Goal: Transaction & Acquisition: Download file/media

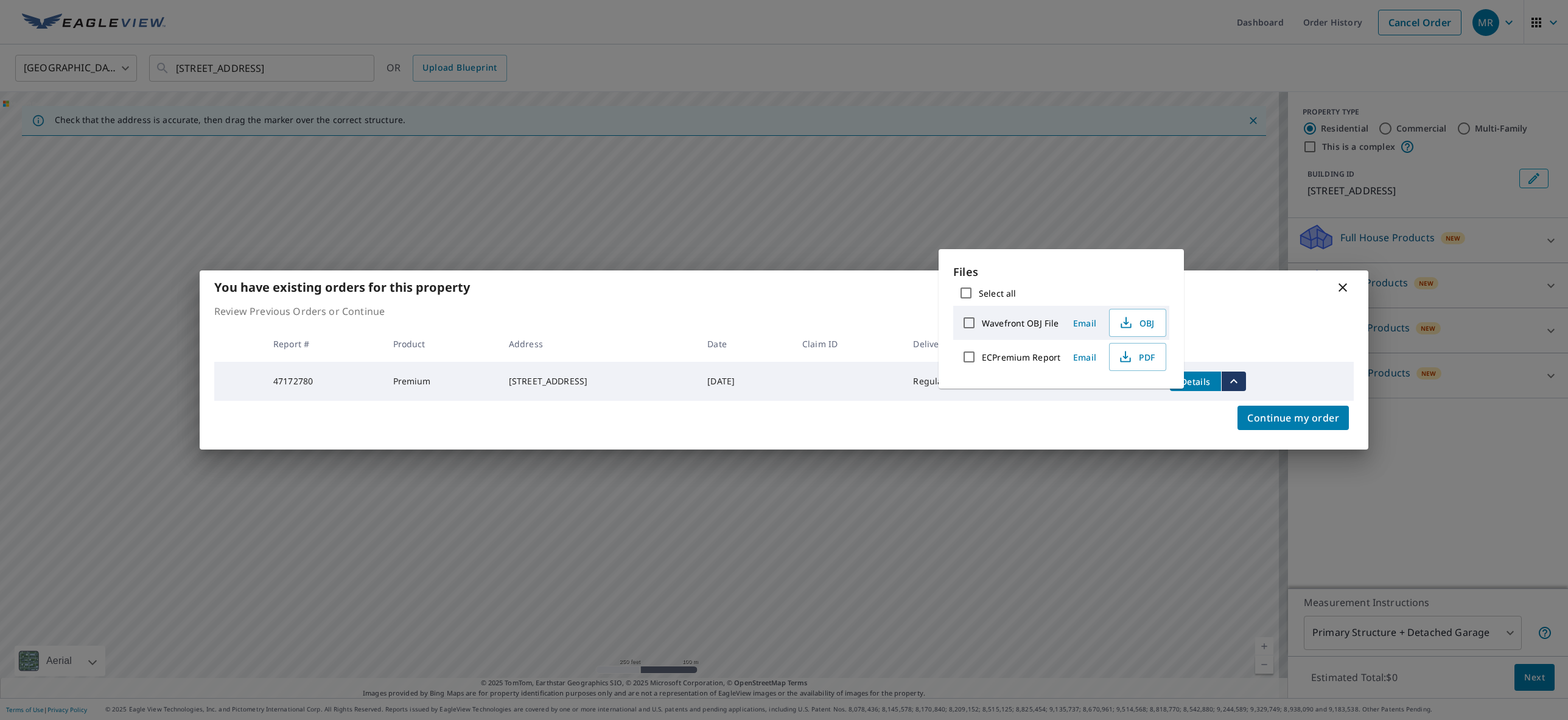
click at [1344, 283] on icon at bounding box center [1342, 287] width 9 height 9
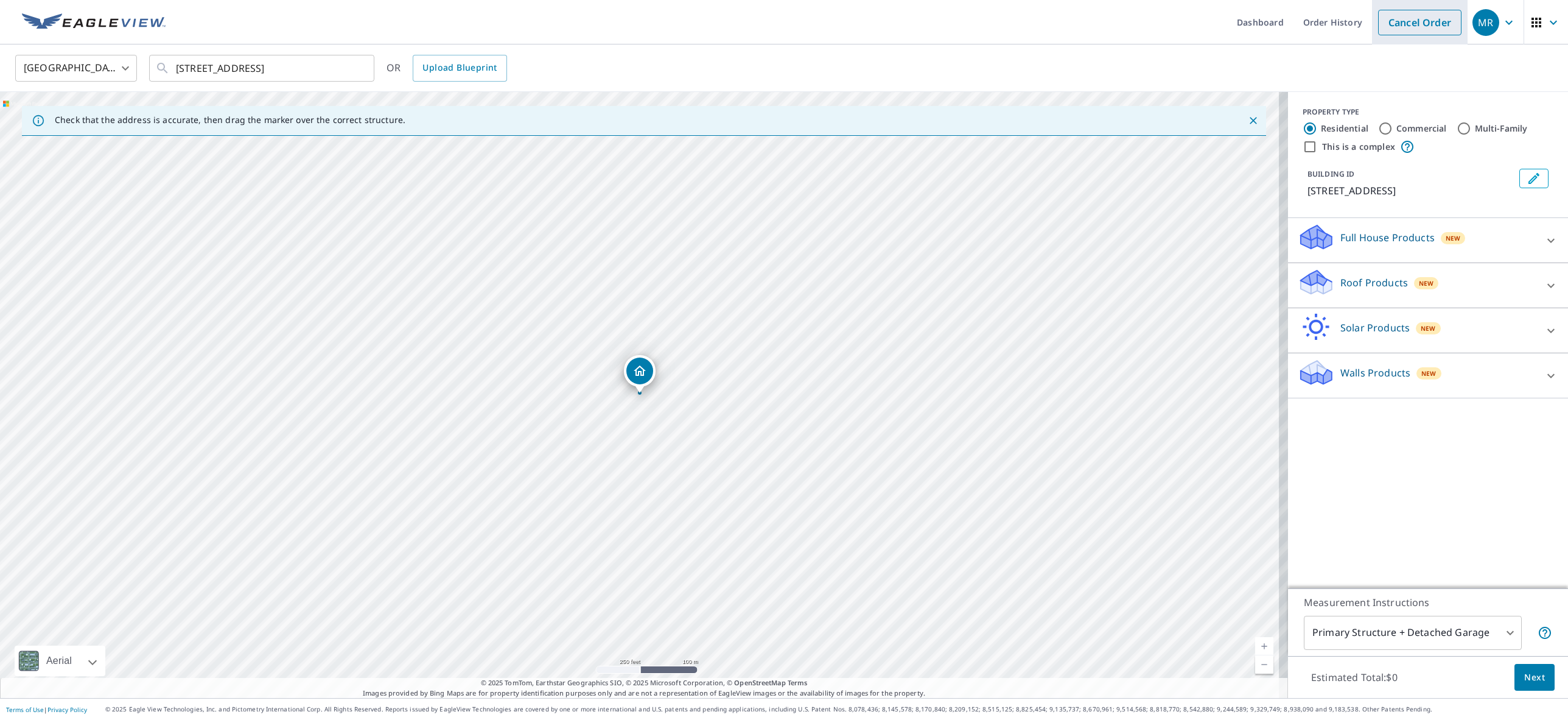
click at [1431, 24] on link "Cancel Order" at bounding box center [1419, 22] width 84 height 26
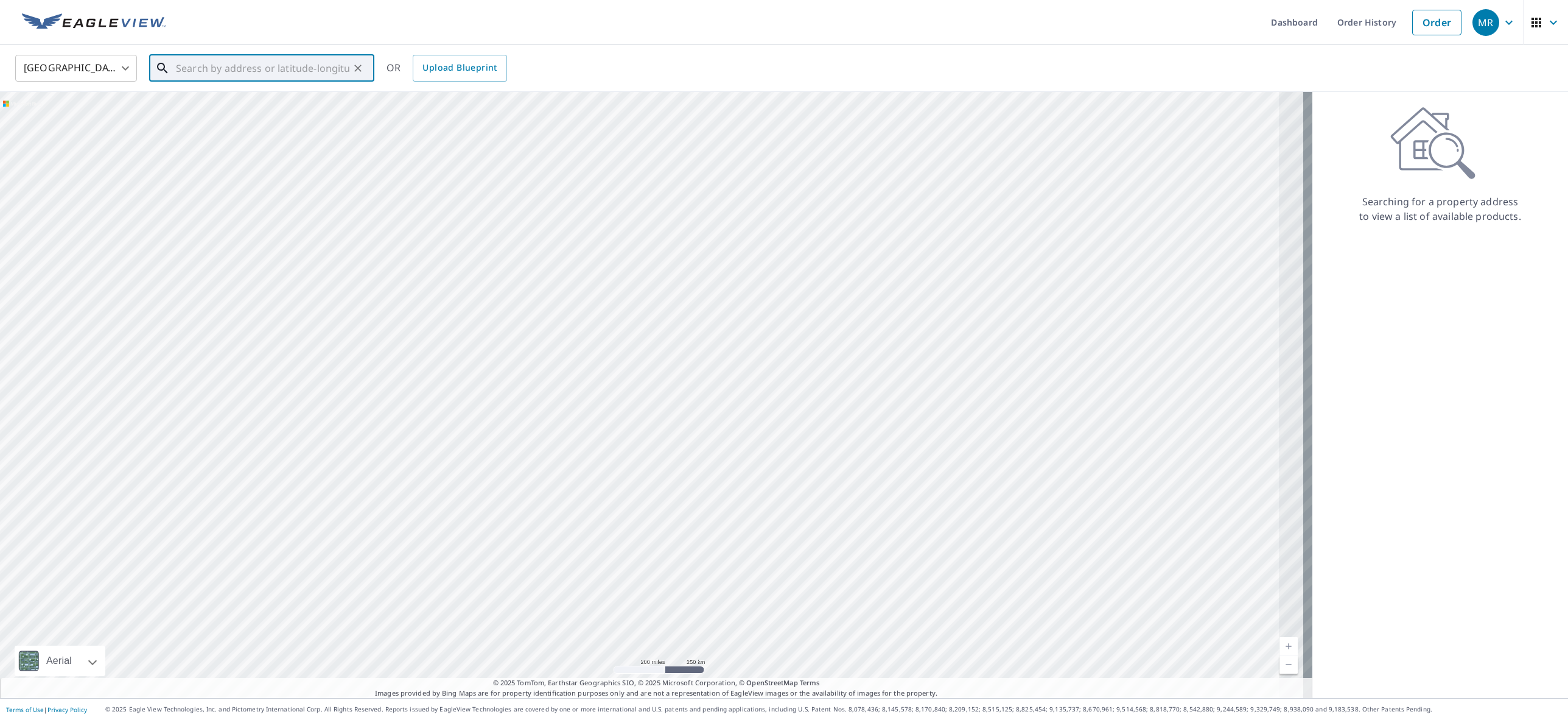
click at [276, 75] on input "text" at bounding box center [263, 68] width 174 height 34
click at [247, 111] on p "[GEOGRAPHIC_DATA]" at bounding box center [269, 117] width 191 height 12
type input "[STREET_ADDRESS]"
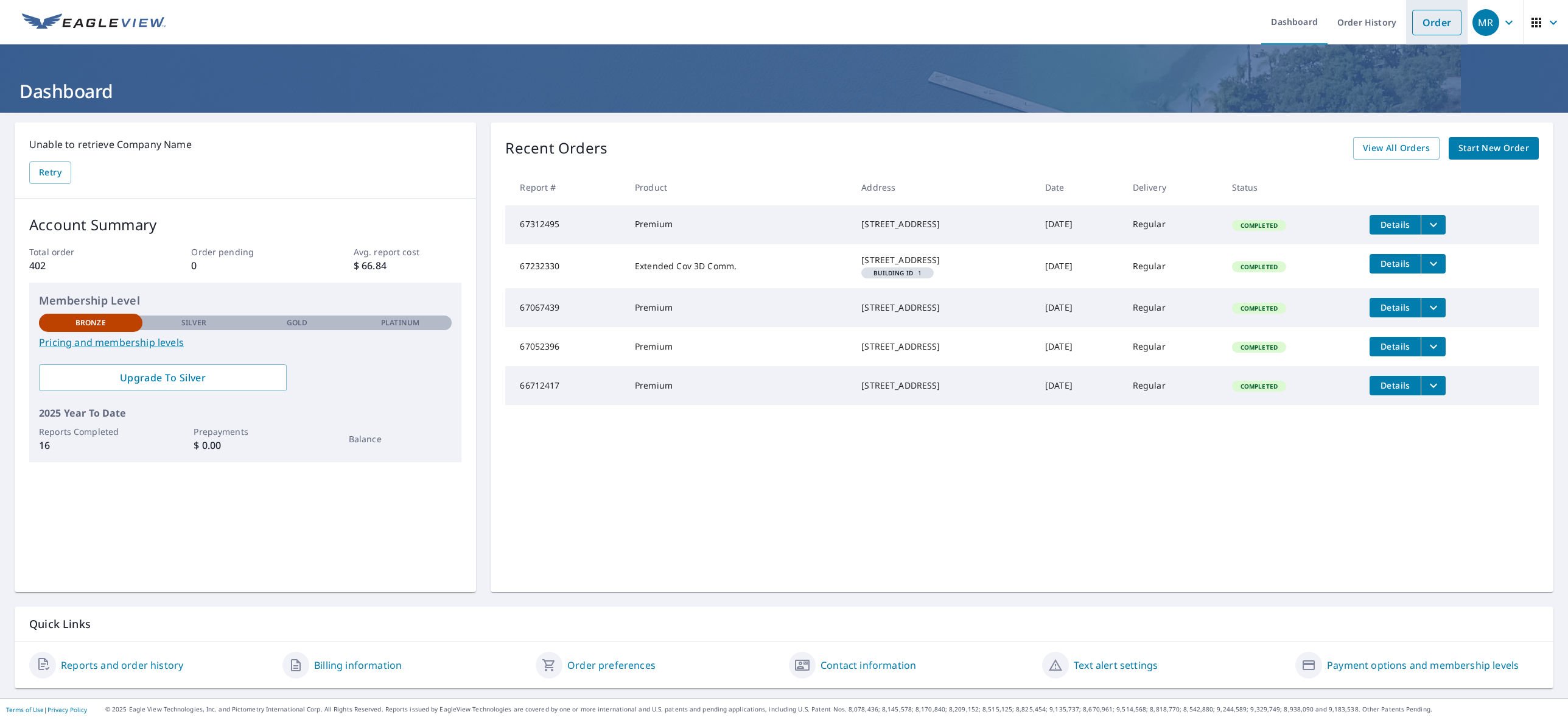
click at [1412, 20] on link "Order" at bounding box center [1437, 22] width 49 height 26
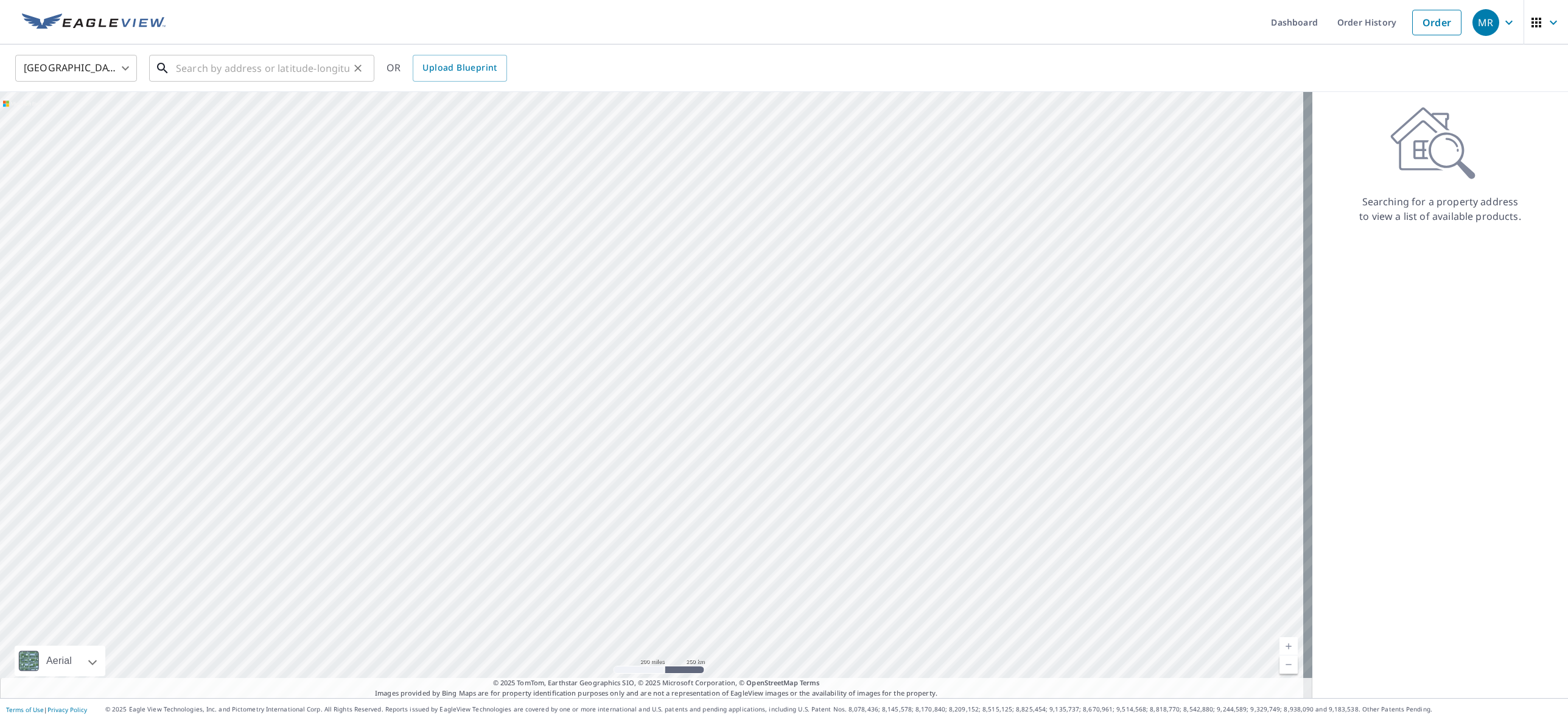
click at [240, 67] on input "text" at bounding box center [263, 68] width 174 height 34
click at [231, 109] on span "[STREET_ADDRESS]" at bounding box center [269, 103] width 191 height 15
type input "[STREET_ADDRESS]"
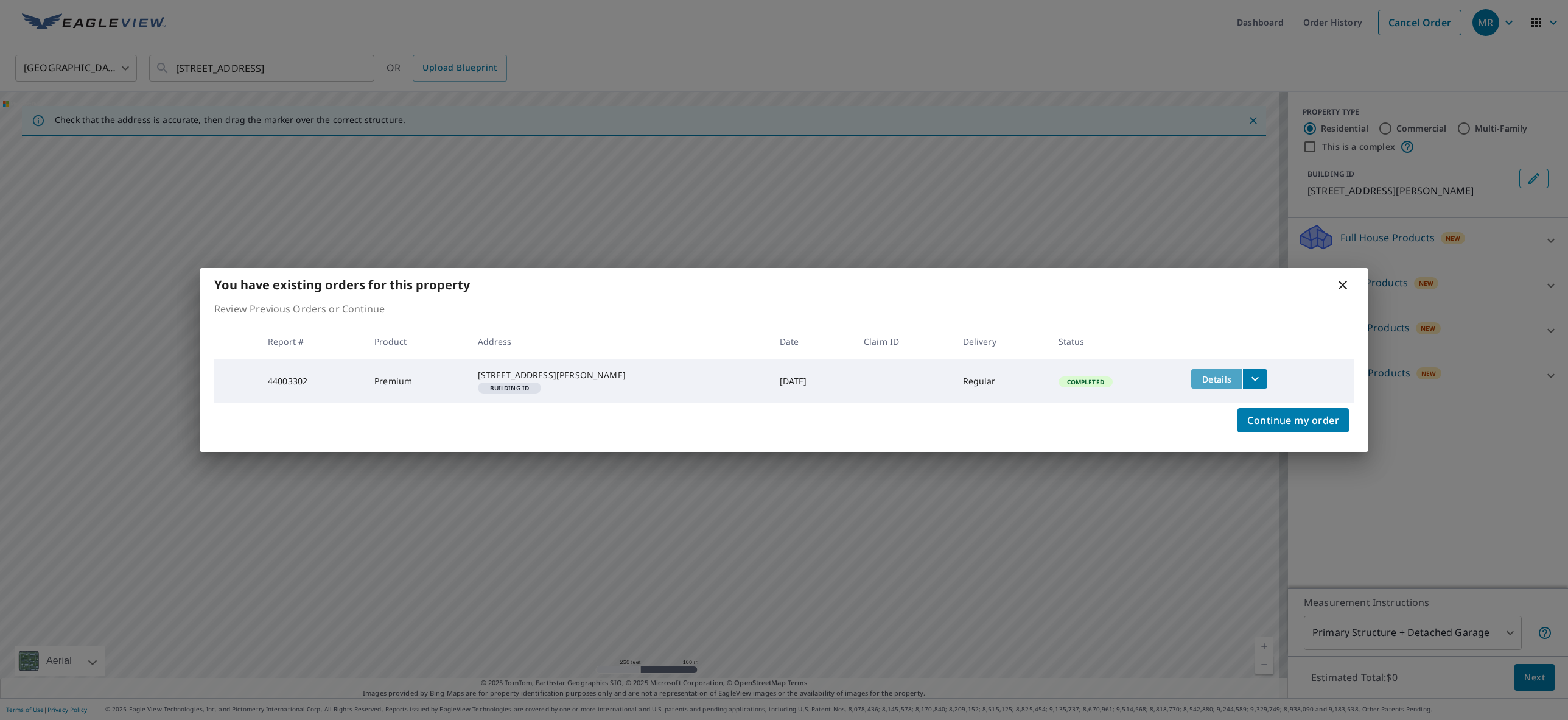
click at [1220, 374] on span "Details" at bounding box center [1217, 379] width 36 height 11
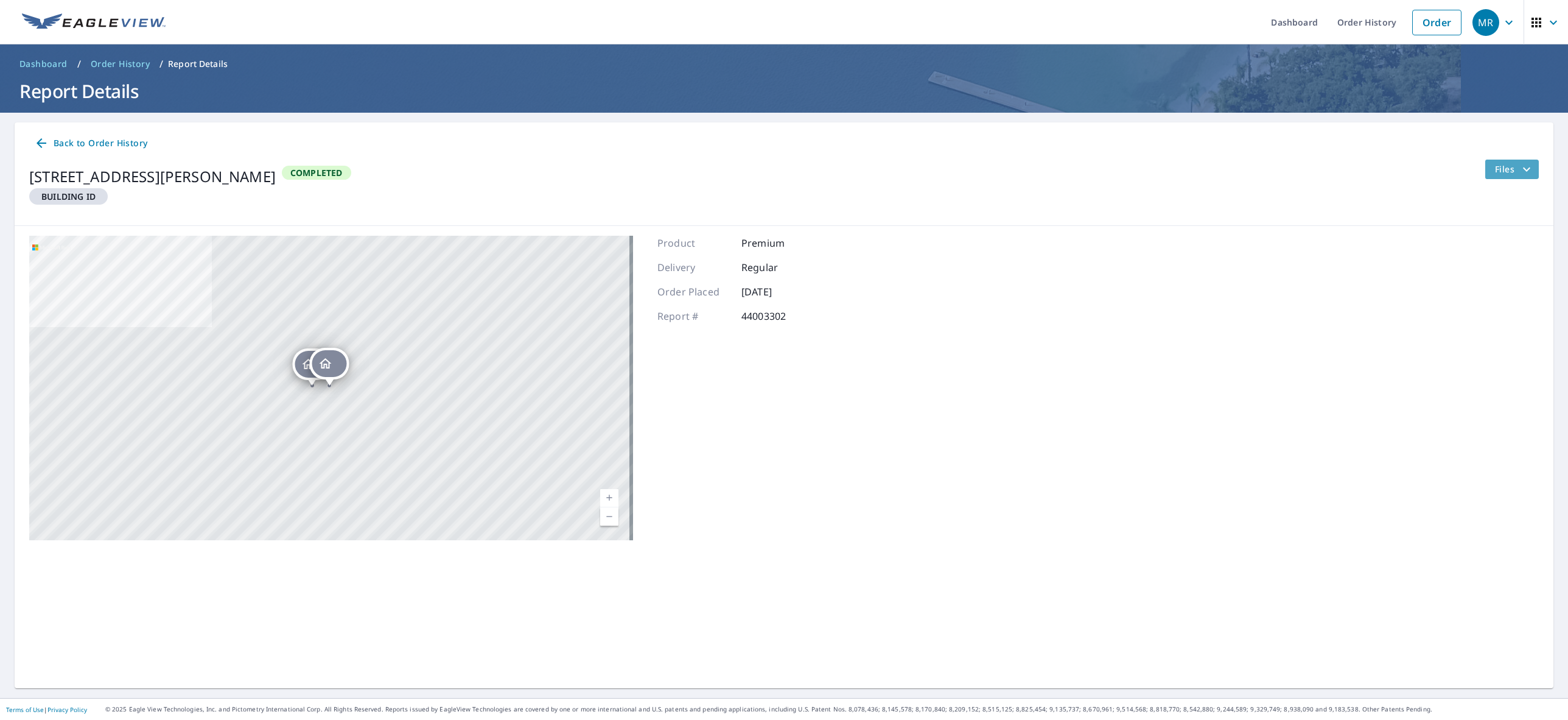
click at [1495, 173] on span "Files" at bounding box center [1514, 169] width 39 height 15
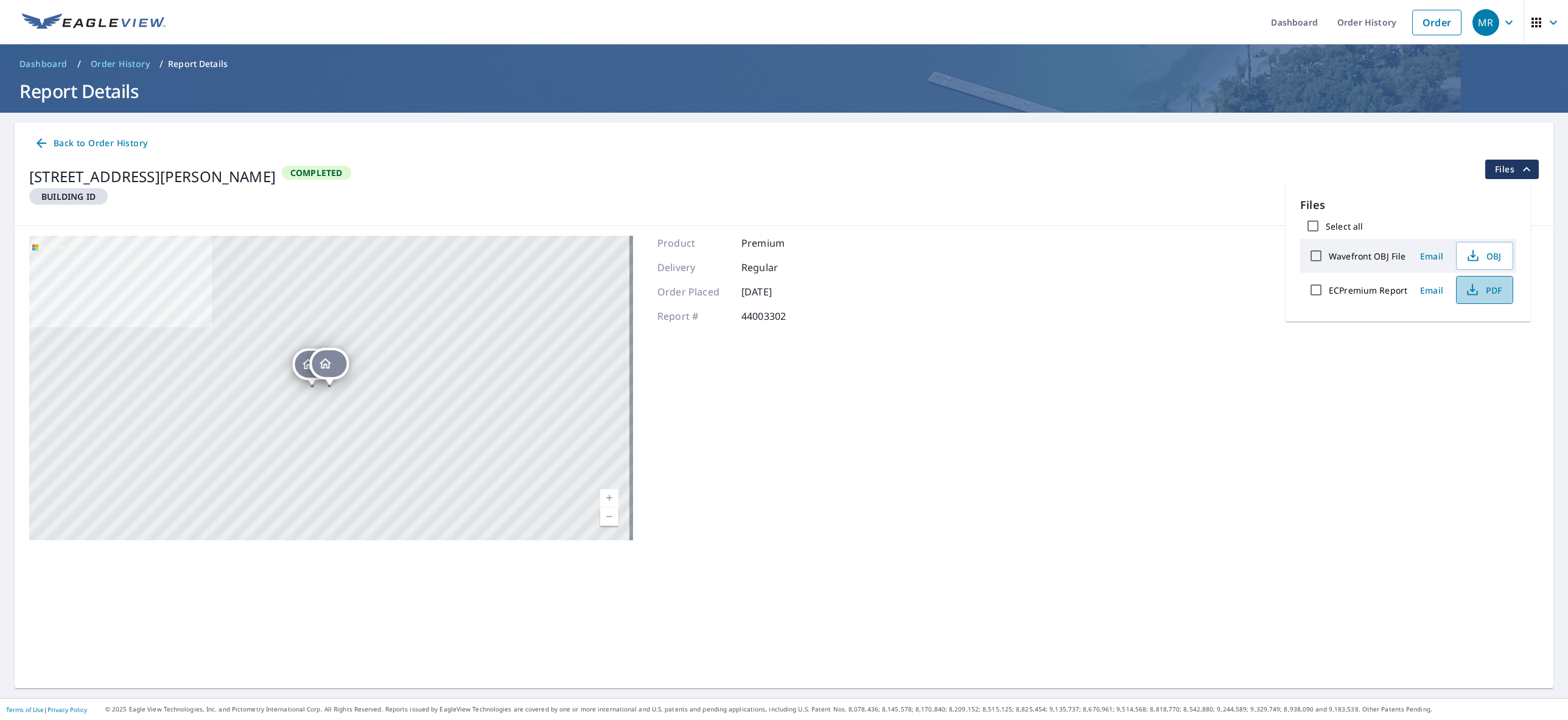
click at [1486, 285] on span "PDF" at bounding box center [1483, 290] width 39 height 15
